Goal: Information Seeking & Learning: Learn about a topic

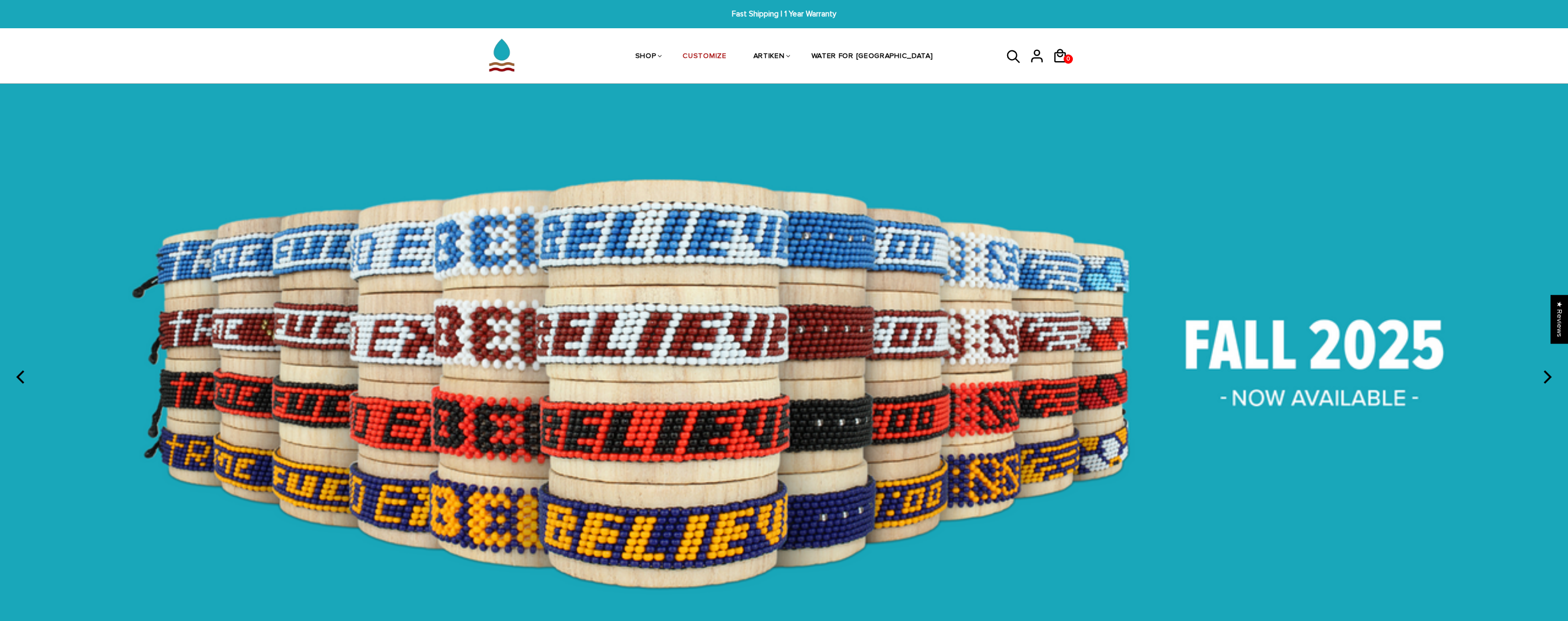
click at [1236, 364] on img at bounding box center [784, 375] width 1568 height 583
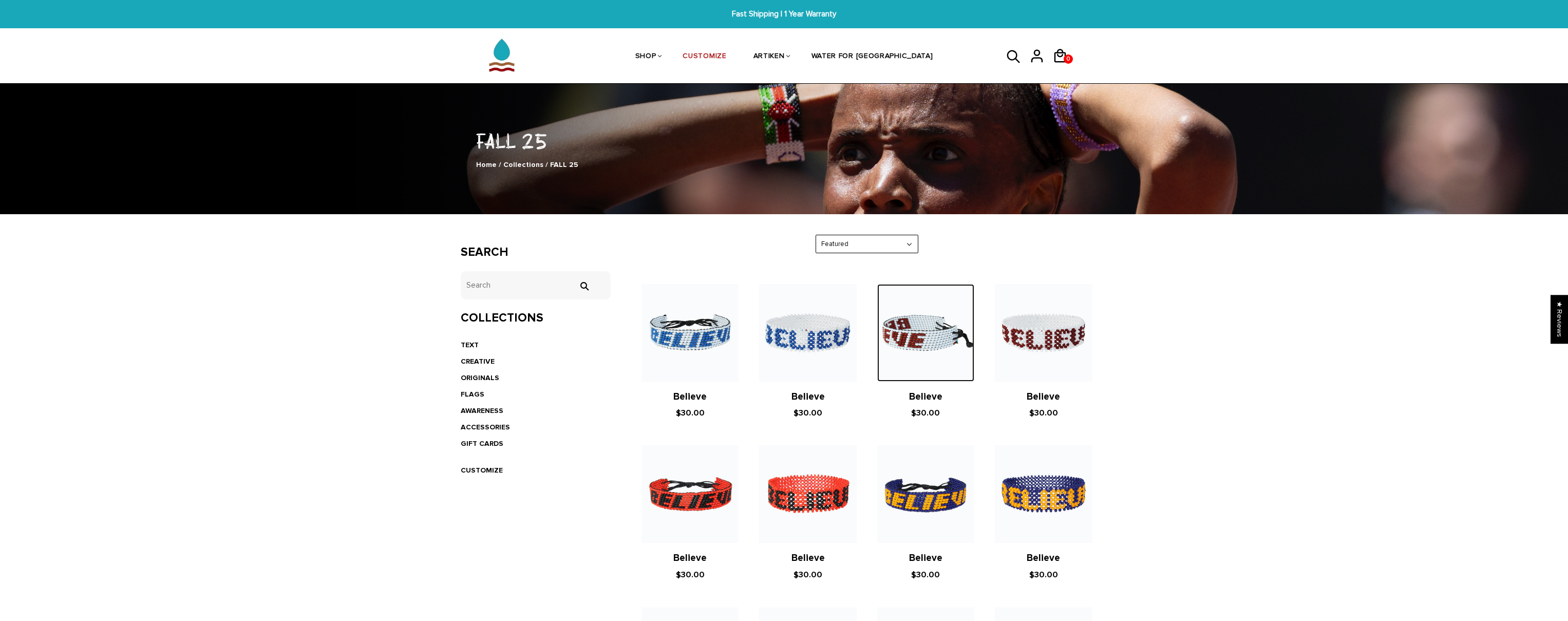
click at [940, 320] on img at bounding box center [925, 333] width 97 height 97
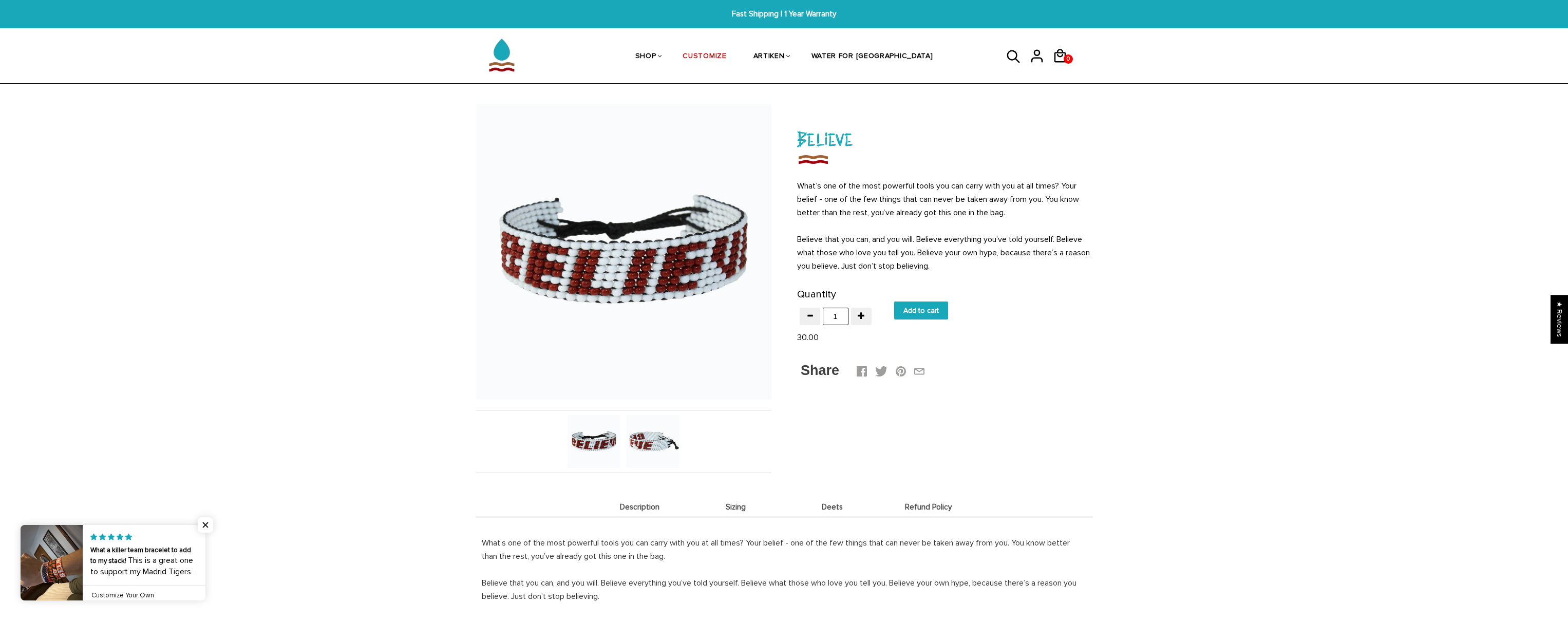
click at [911, 500] on li "Refund Policy" at bounding box center [929, 507] width 97 height 20
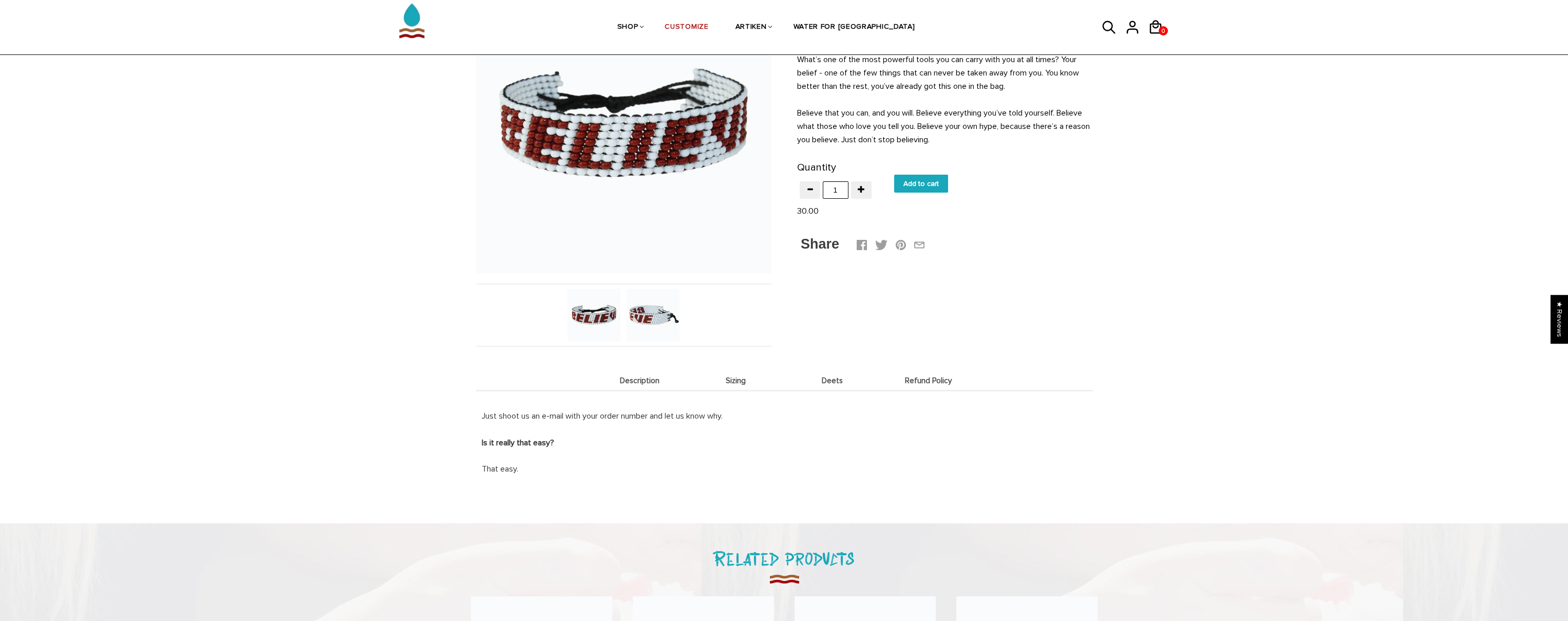
scroll to position [154, 0]
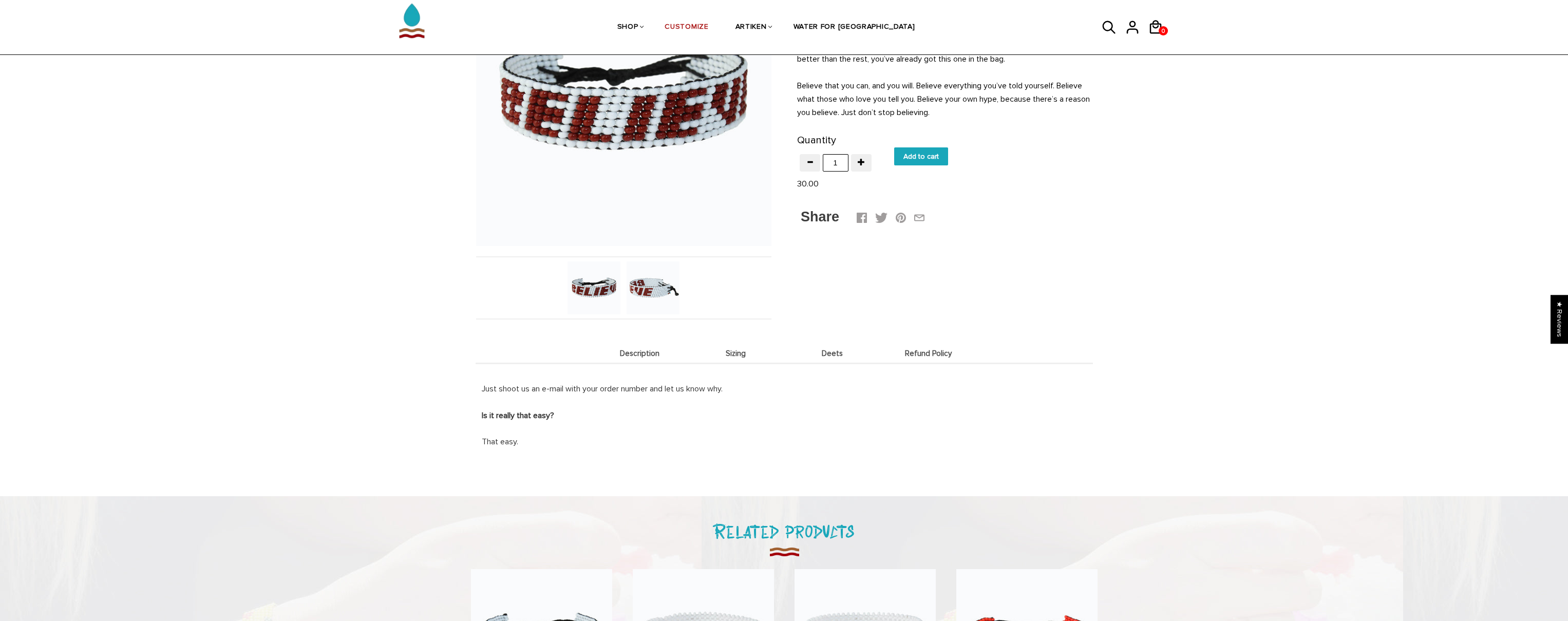
click at [821, 361] on li "Deets" at bounding box center [832, 353] width 97 height 20
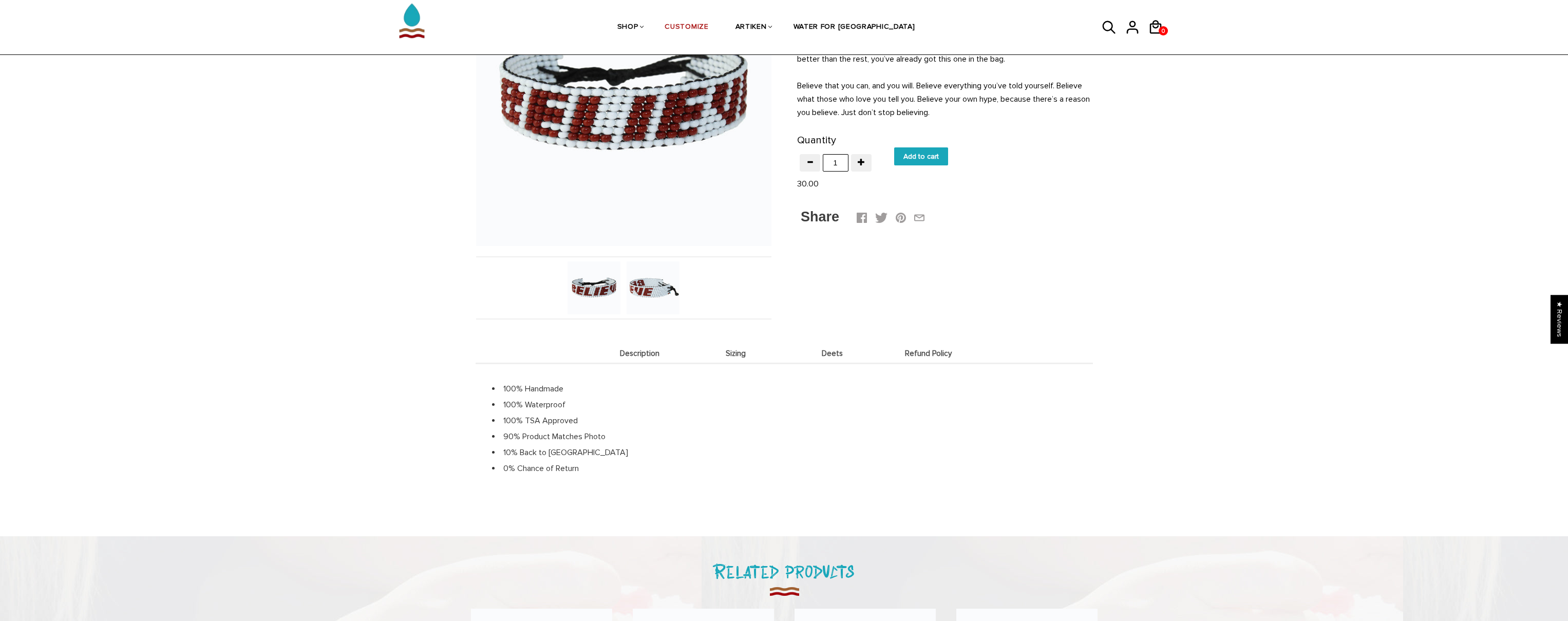
click at [750, 355] on span "Sizing" at bounding box center [736, 354] width 92 height 9
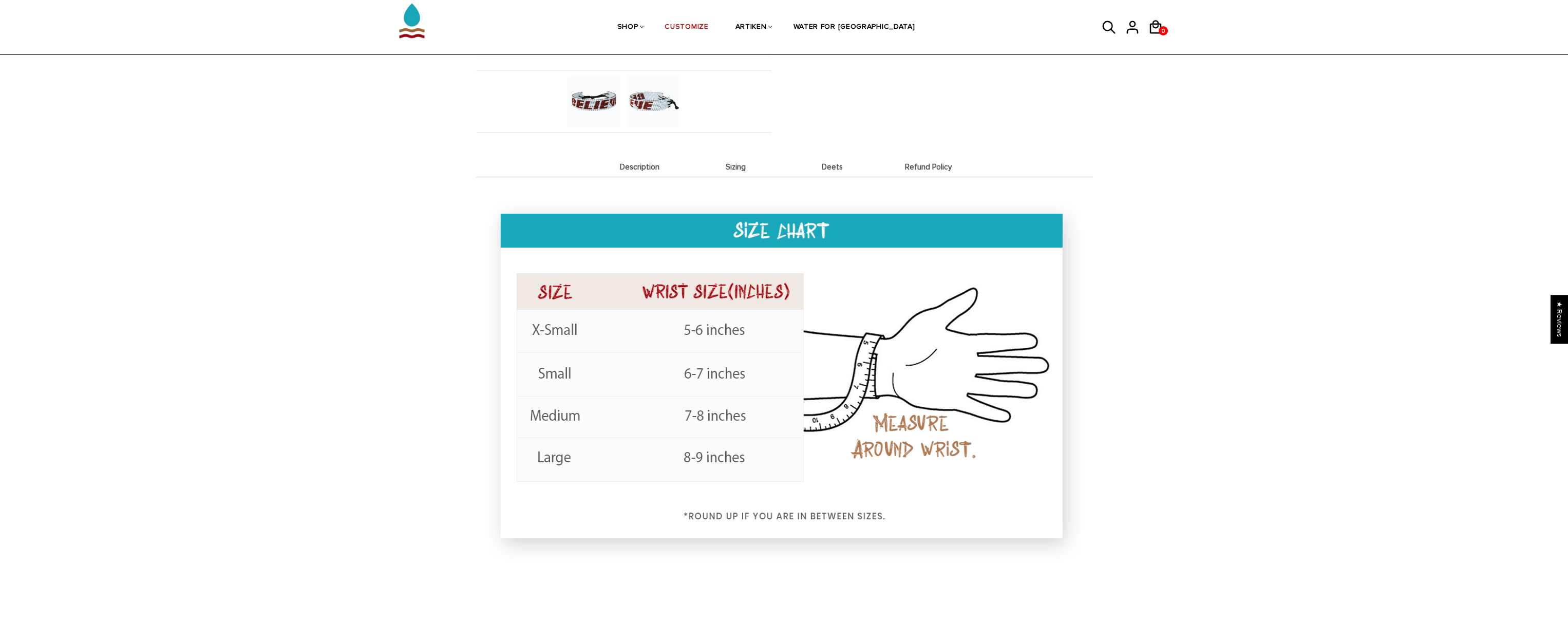
scroll to position [103, 0]
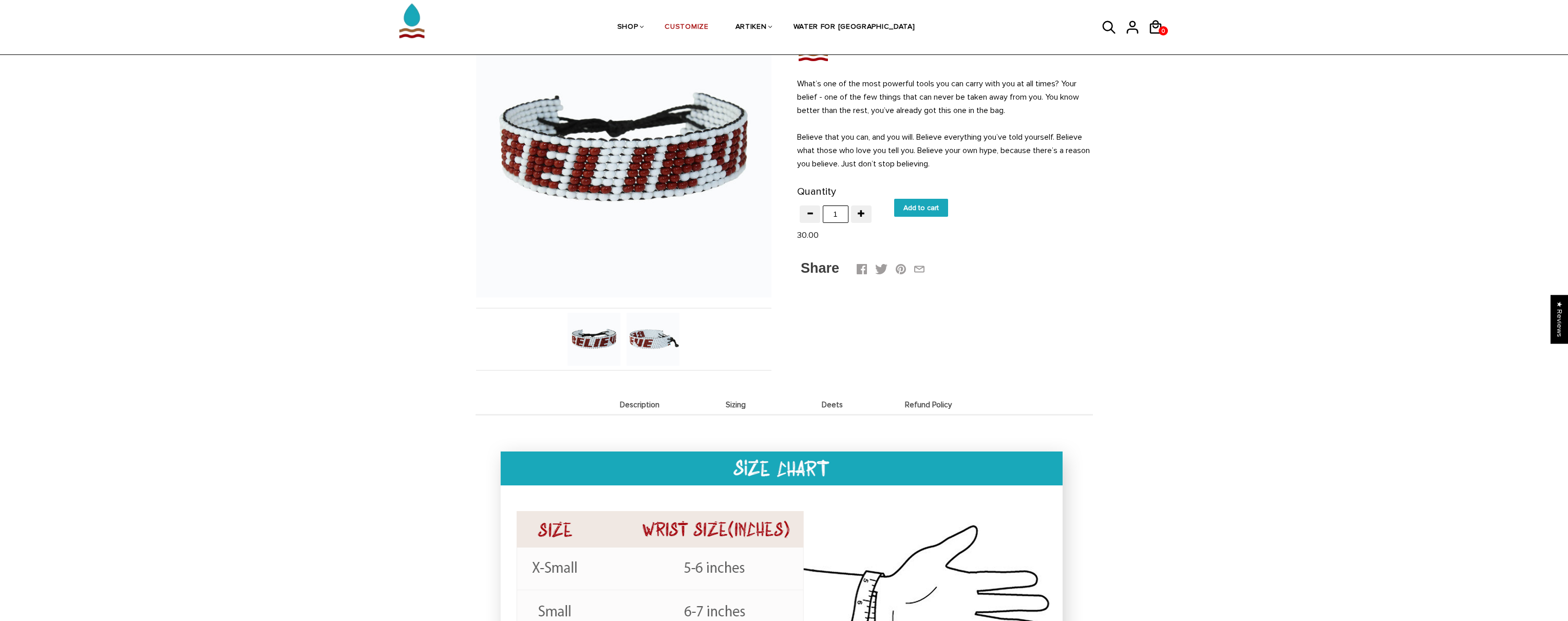
click at [644, 404] on span "Description" at bounding box center [640, 405] width 92 height 9
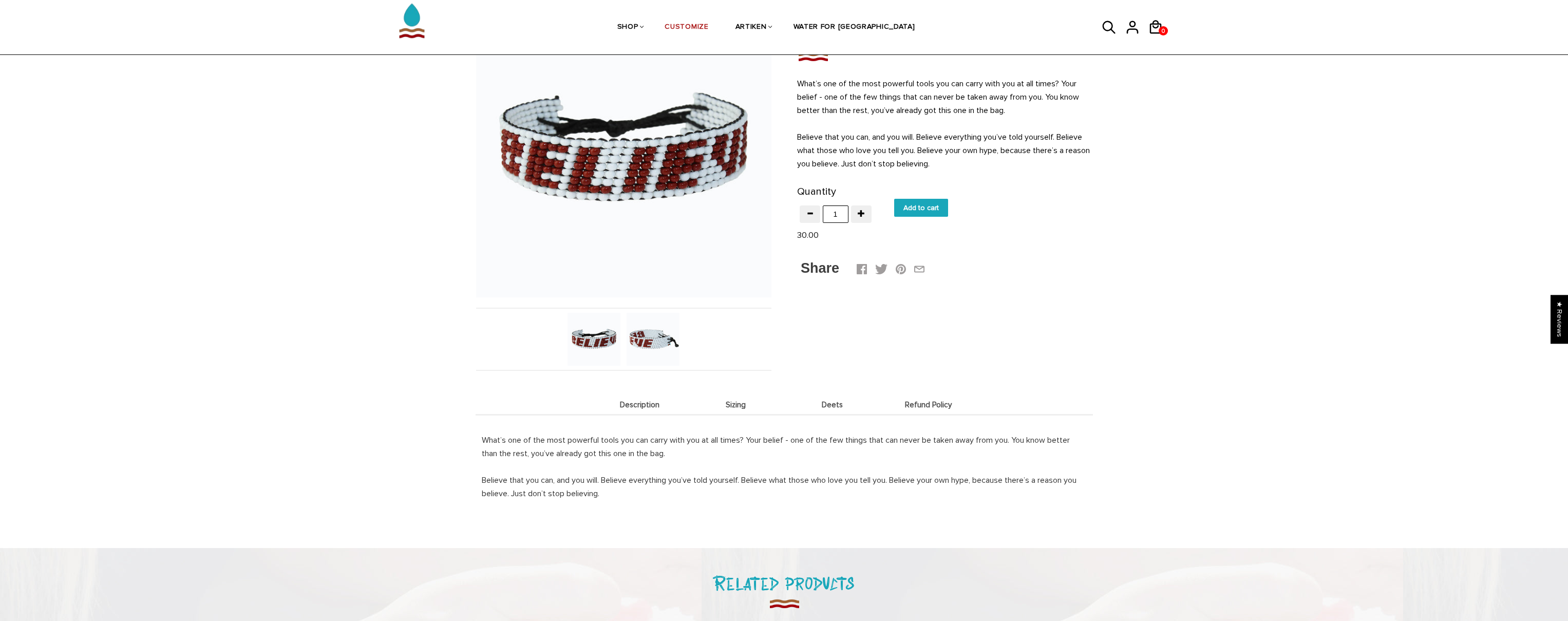
click at [734, 403] on span "Sizing" at bounding box center [736, 405] width 92 height 9
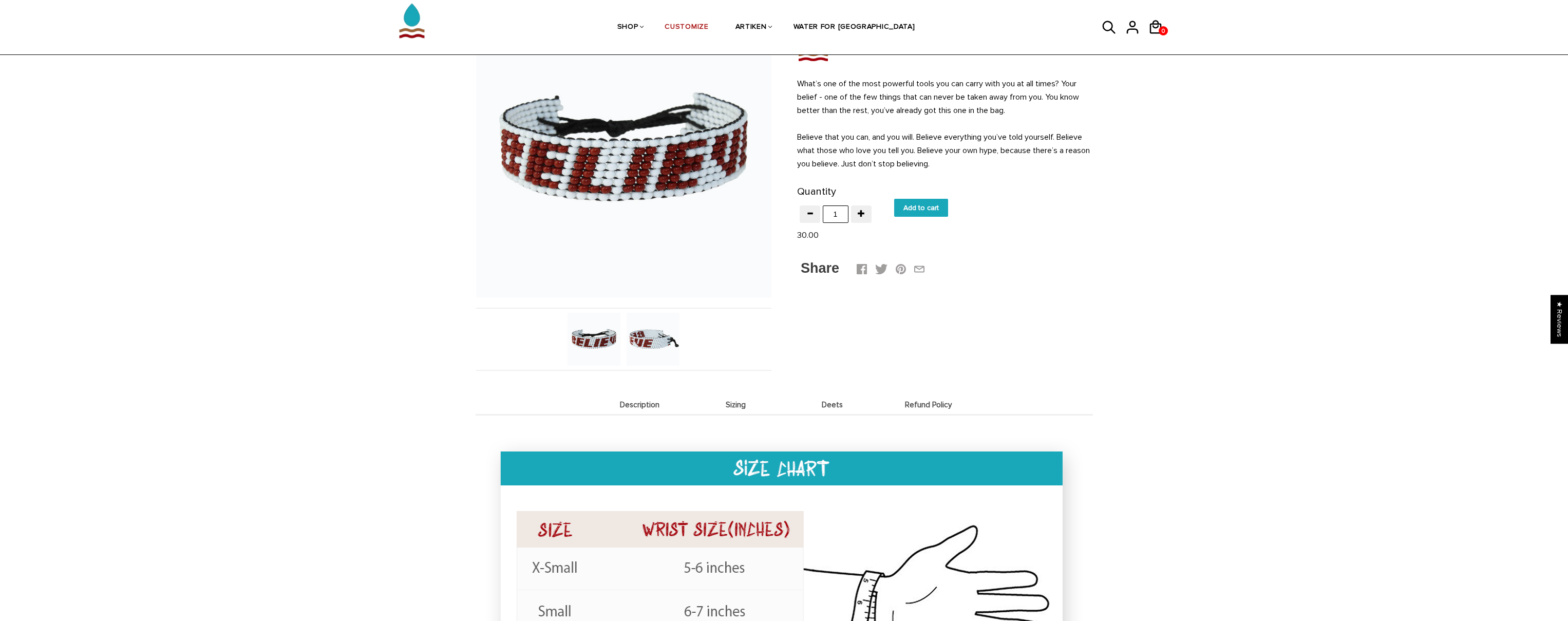
click at [817, 407] on span "Deets" at bounding box center [832, 405] width 92 height 9
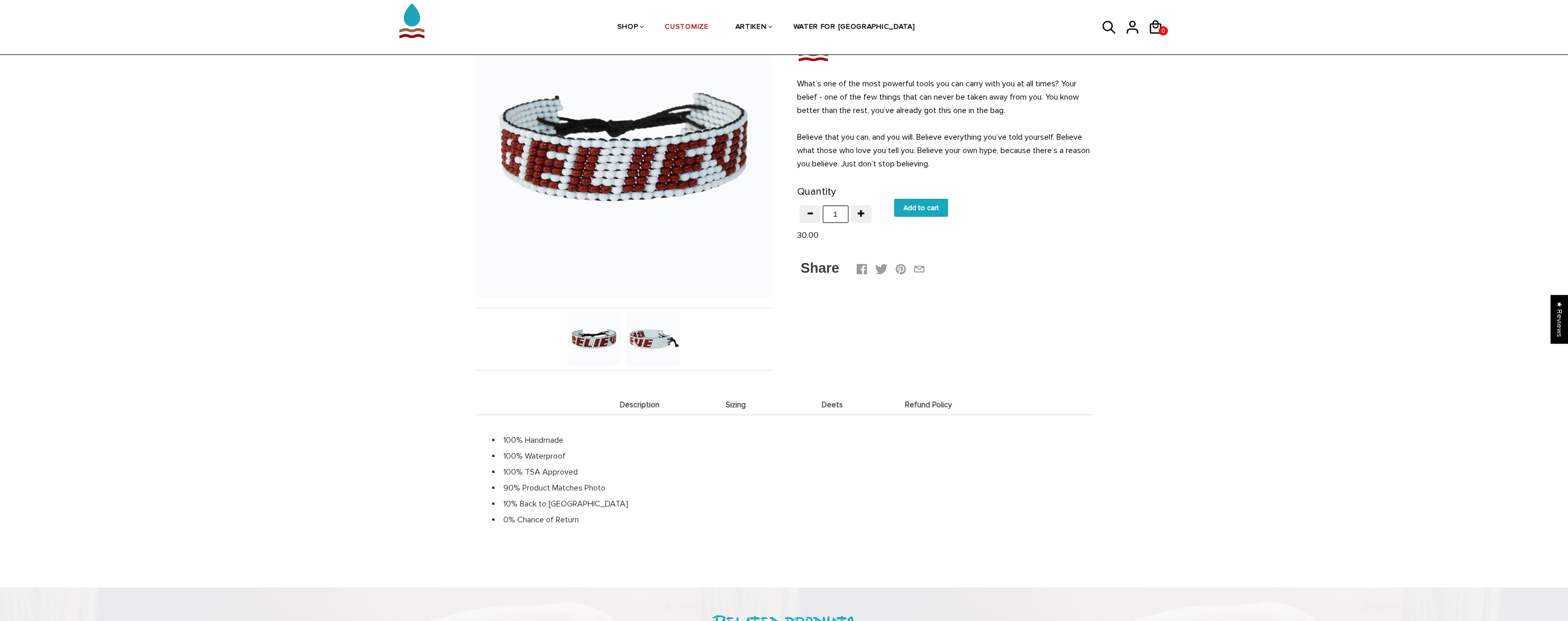
click at [883, 409] on li "Refund Policy" at bounding box center [929, 404] width 97 height 20
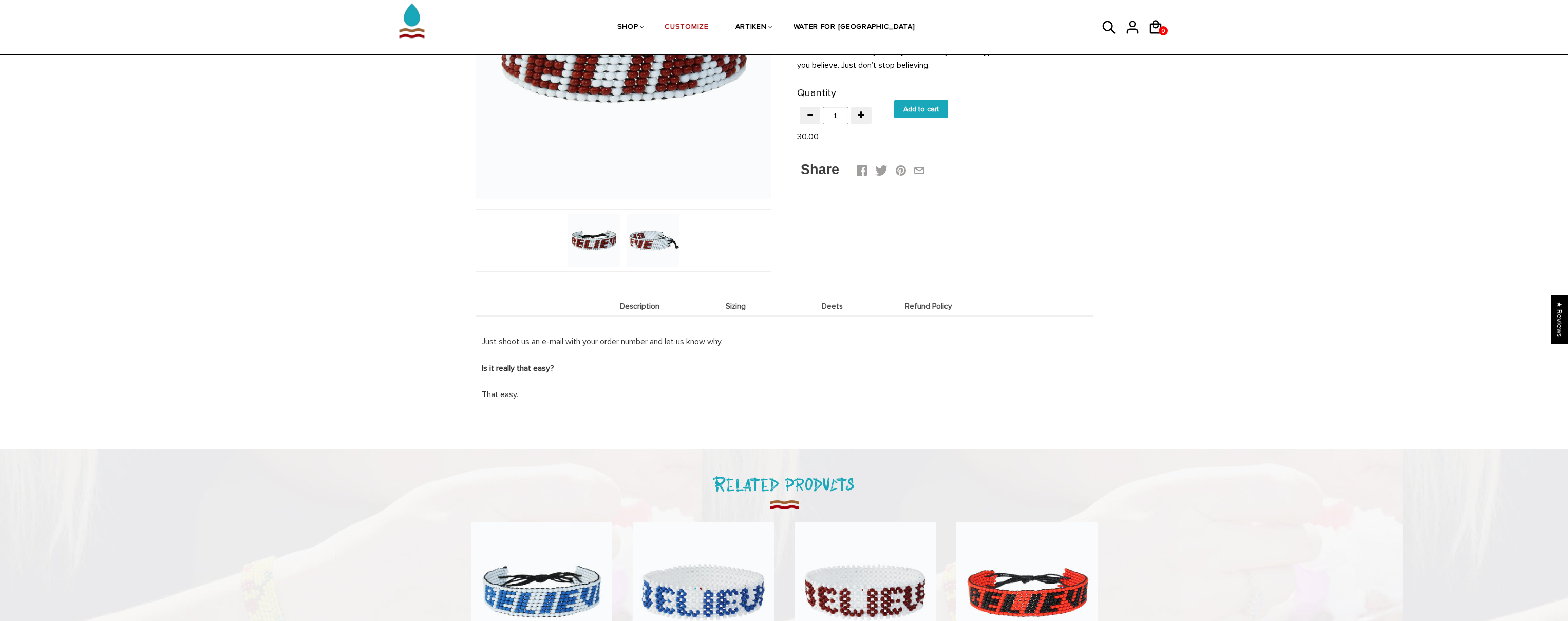
scroll to position [0, 0]
